Goal: Find specific page/section: Find specific page/section

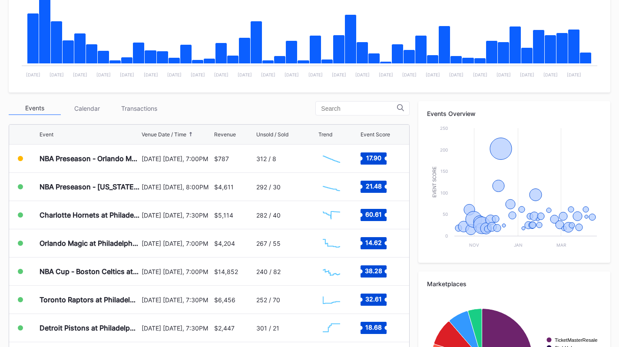
scroll to position [220, 0]
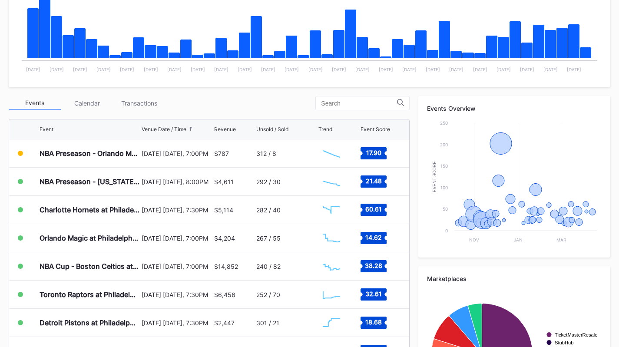
click at [139, 104] on div "Transactions" at bounding box center [139, 102] width 52 height 13
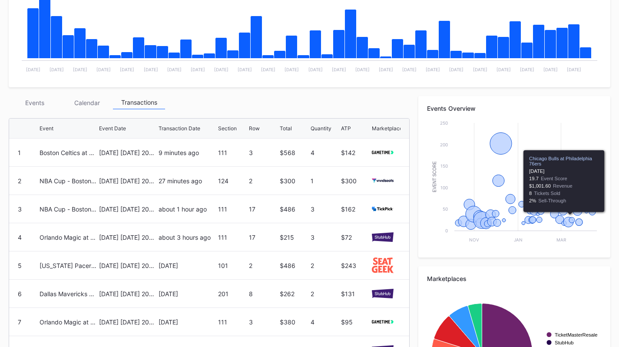
scroll to position [0, 0]
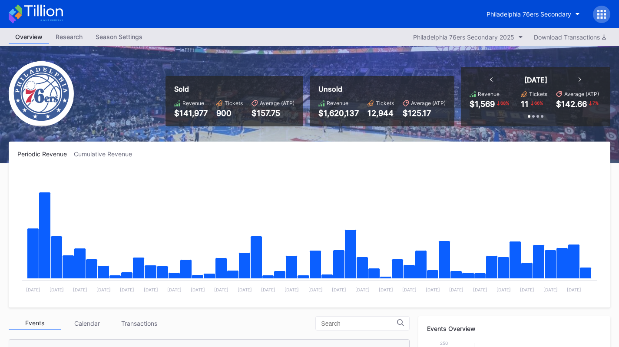
click at [563, 15] on div "Philadelphia 76ers Secondary" at bounding box center [529, 13] width 85 height 7
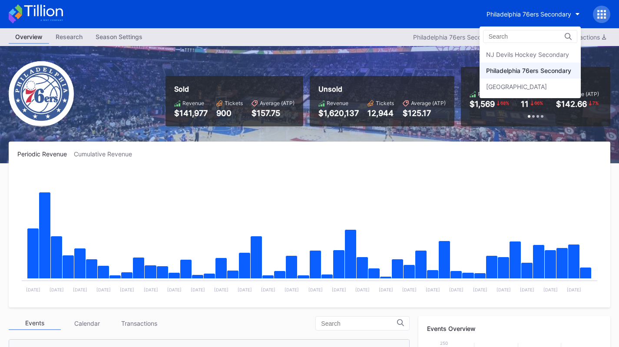
click at [560, 54] on div "NJ Devils Hockey Secondary" at bounding box center [527, 54] width 83 height 7
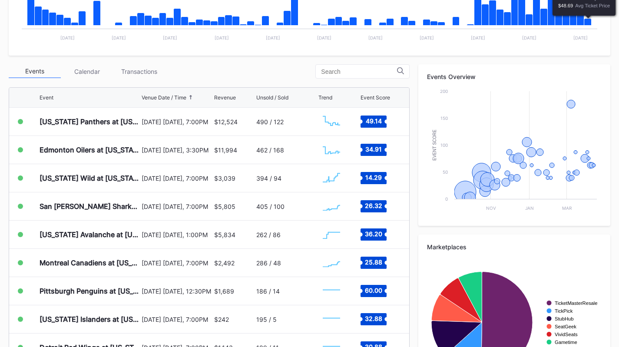
scroll to position [252, 0]
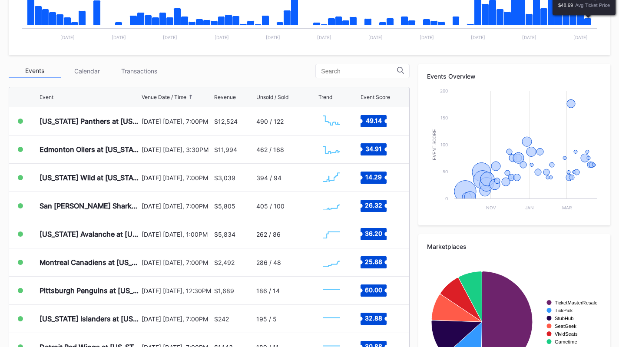
click at [136, 76] on div "Transactions" at bounding box center [139, 70] width 52 height 13
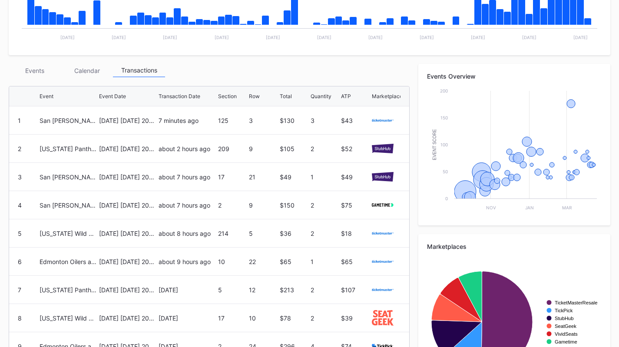
click at [27, 74] on div "Events" at bounding box center [35, 70] width 52 height 13
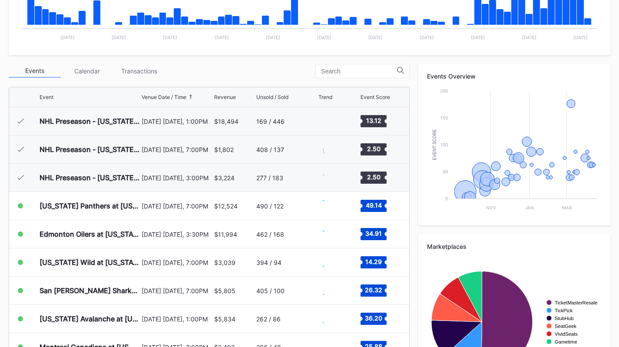
scroll to position [85, 0]
